Goal: Task Accomplishment & Management: Use online tool/utility

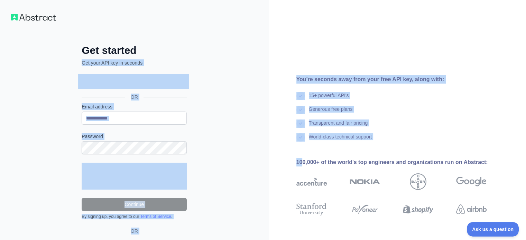
drag, startPoint x: 300, startPoint y: 153, endPoint x: 180, endPoint y: 4, distance: 190.8
click at [180, 4] on div "Get started Get your API key in seconds OR Email address Password Continue By s…" at bounding box center [263, 142] width 526 height 284
click at [269, 56] on div "You're seconds away from your free API key, along with: 15+ powerful API's Gene…" at bounding box center [398, 142] width 258 height 284
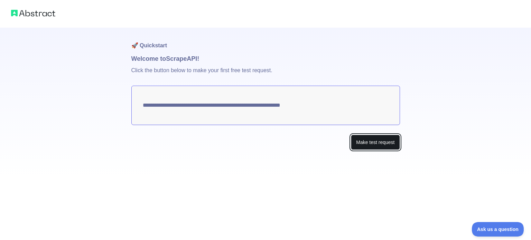
click at [371, 140] on button "Make test request" at bounding box center [375, 143] width 49 height 16
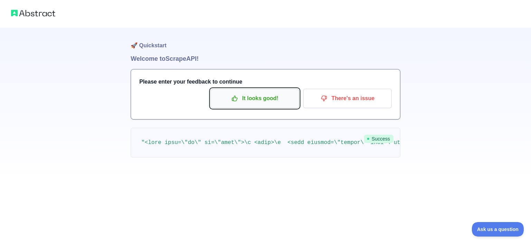
click at [264, 95] on p "It looks good!" at bounding box center [255, 99] width 78 height 12
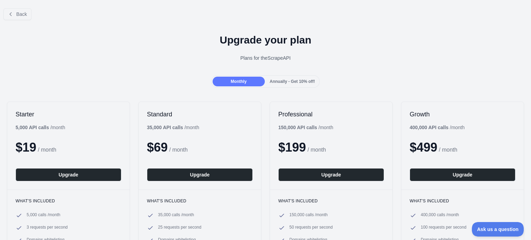
click at [277, 81] on span "Annually - Get 10% off!" at bounding box center [292, 81] width 45 height 5
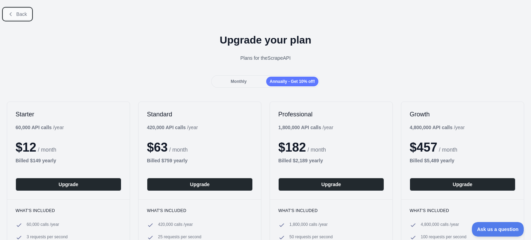
click at [21, 11] on span "Back" at bounding box center [21, 14] width 11 height 6
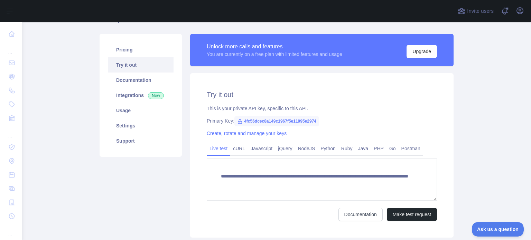
scroll to position [40, 0]
click at [232, 151] on link "cURL" at bounding box center [239, 148] width 18 height 11
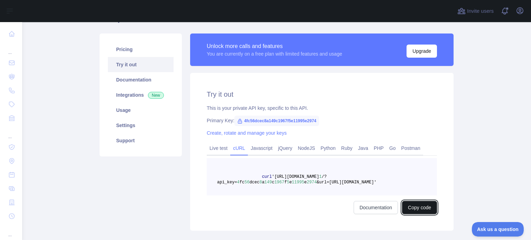
click at [407, 204] on button "Copy code" at bounding box center [419, 207] width 35 height 13
